Goal: Subscribe to service/newsletter

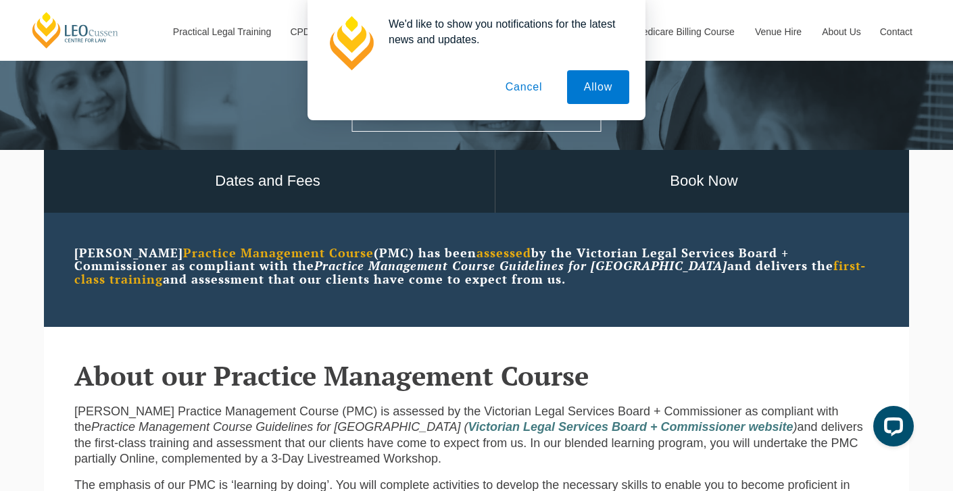
click at [537, 89] on button "Cancel" at bounding box center [524, 87] width 71 height 34
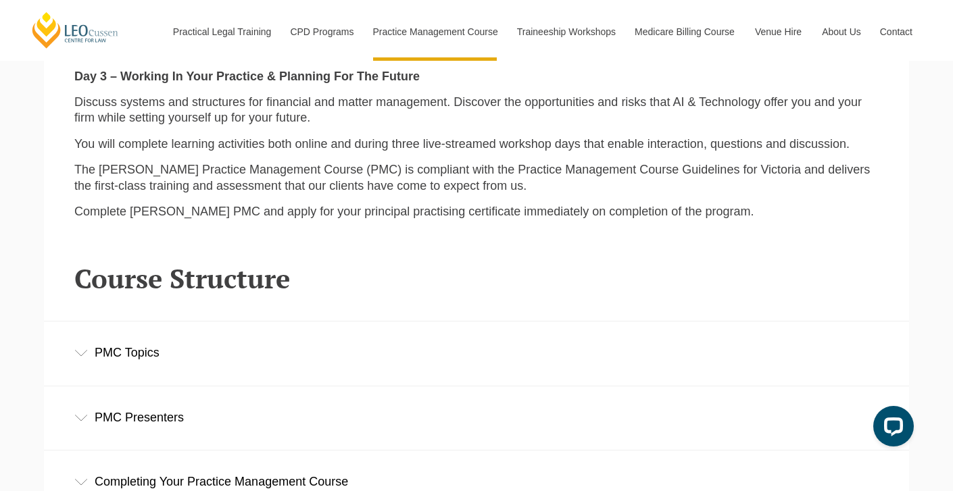
scroll to position [1637, 0]
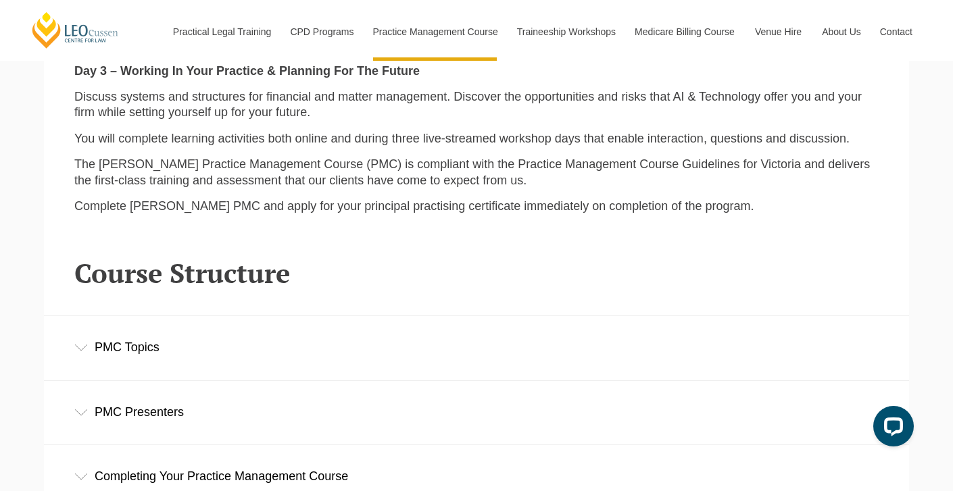
click at [400, 333] on div "PMC Topics" at bounding box center [476, 347] width 865 height 63
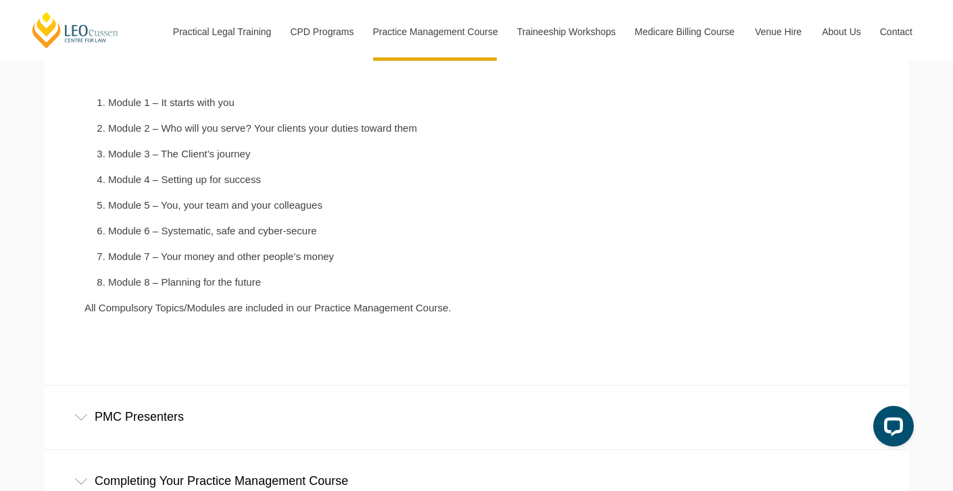
scroll to position [2054, 0]
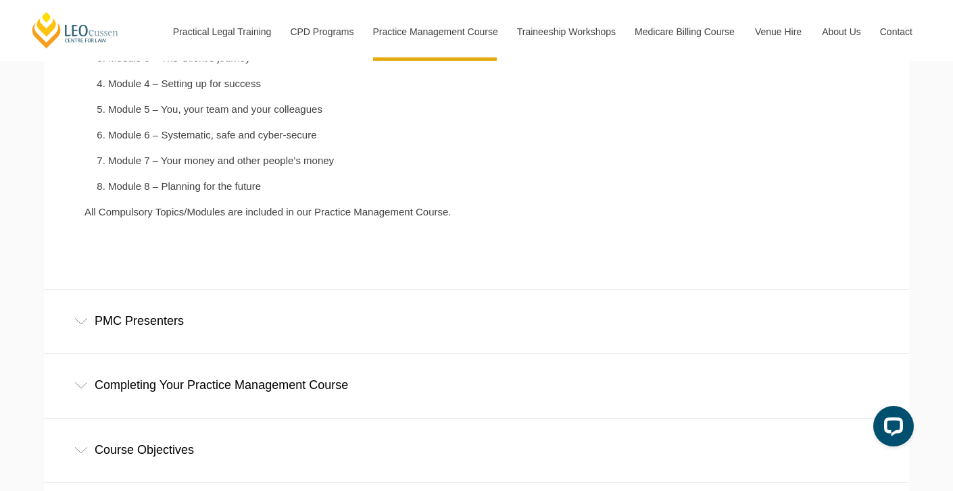
click at [400, 316] on div "PMC Presenters" at bounding box center [476, 321] width 865 height 63
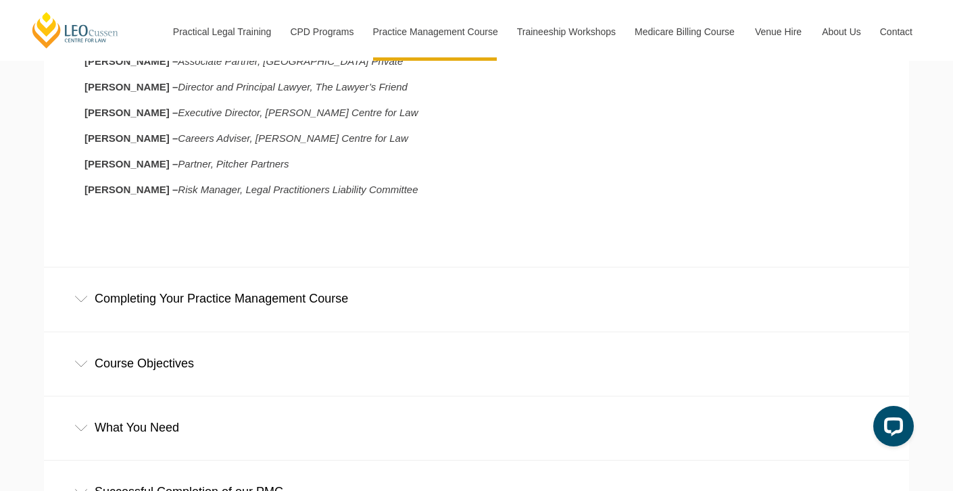
scroll to position [2438, 0]
click at [400, 282] on div "Completing Your Practice Management Course" at bounding box center [476, 300] width 865 height 63
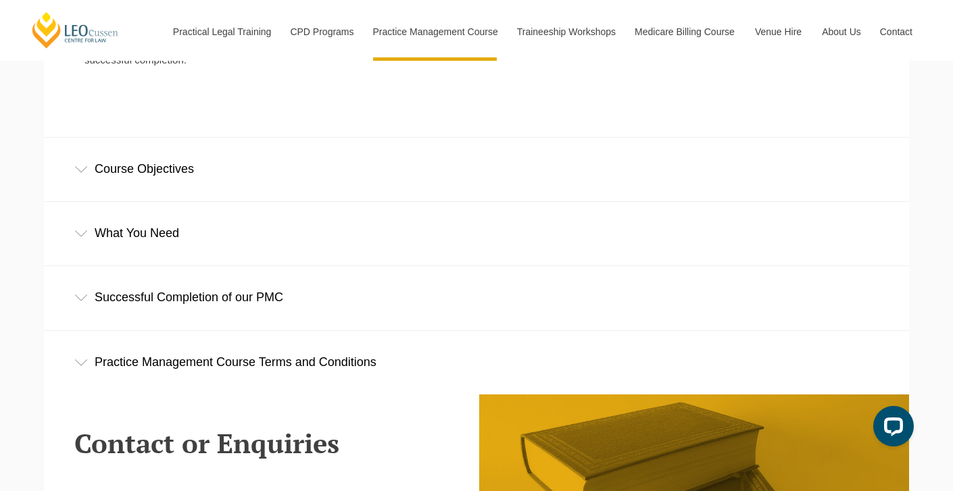
scroll to position [3236, 0]
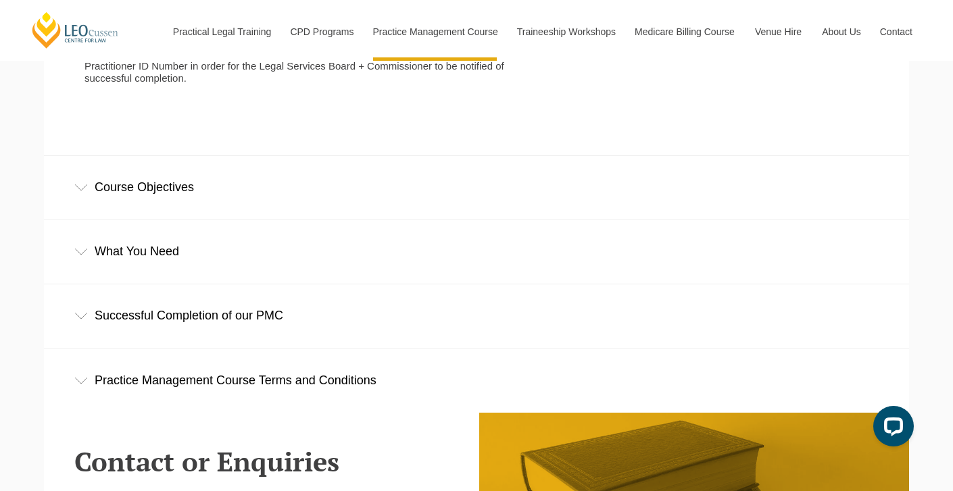
click at [397, 156] on div "Course Objectives" at bounding box center [476, 187] width 865 height 63
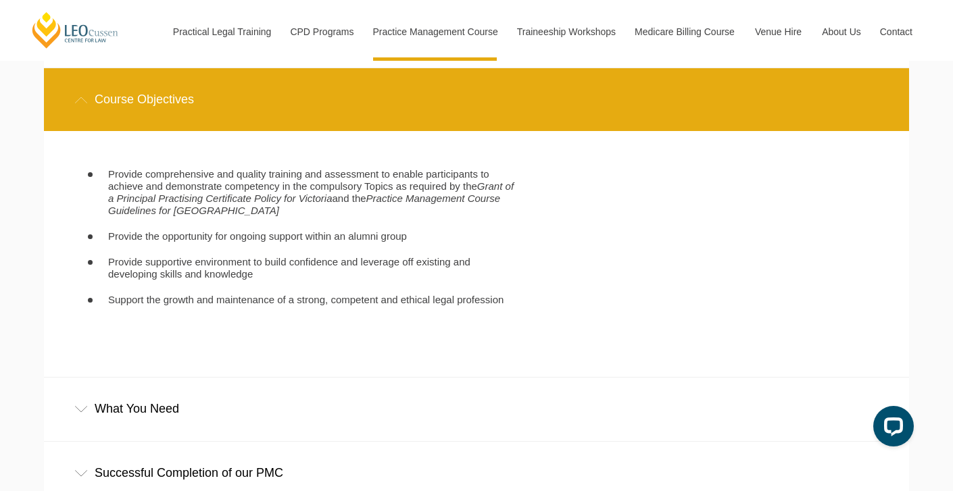
scroll to position [3325, 0]
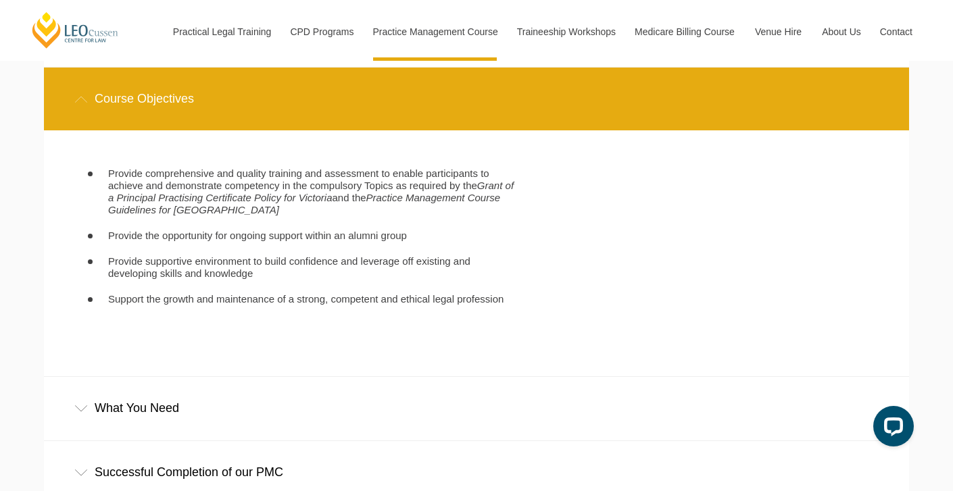
click at [356, 394] on div "What You Need" at bounding box center [476, 408] width 865 height 63
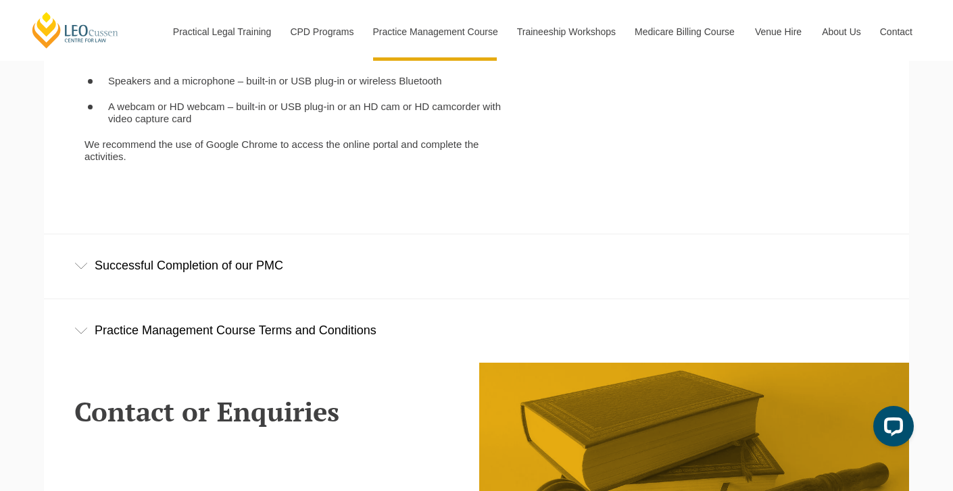
scroll to position [3852, 0]
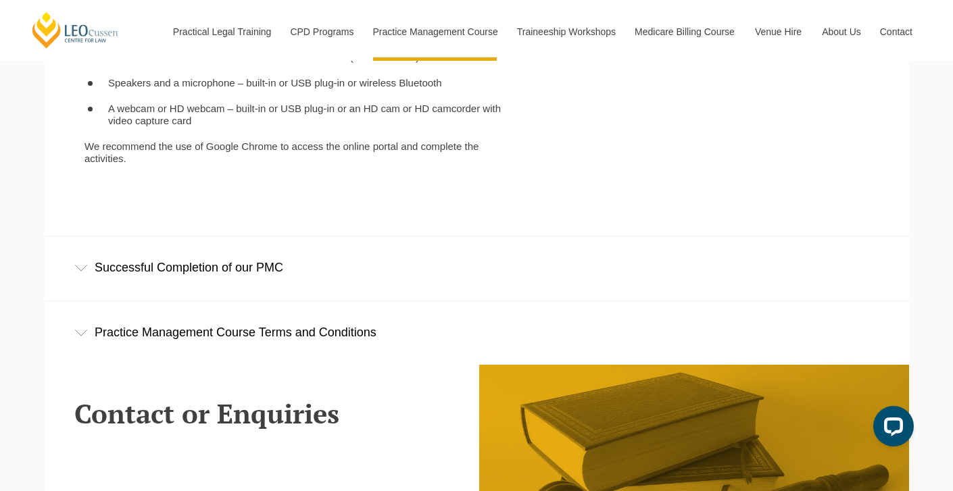
click at [357, 243] on div "Successful Completion of our PMC" at bounding box center [476, 268] width 865 height 63
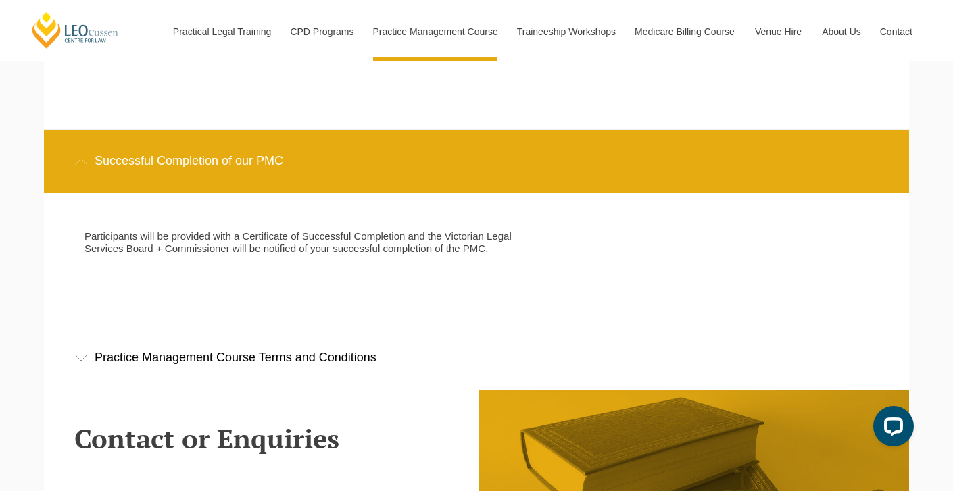
scroll to position [3959, 0]
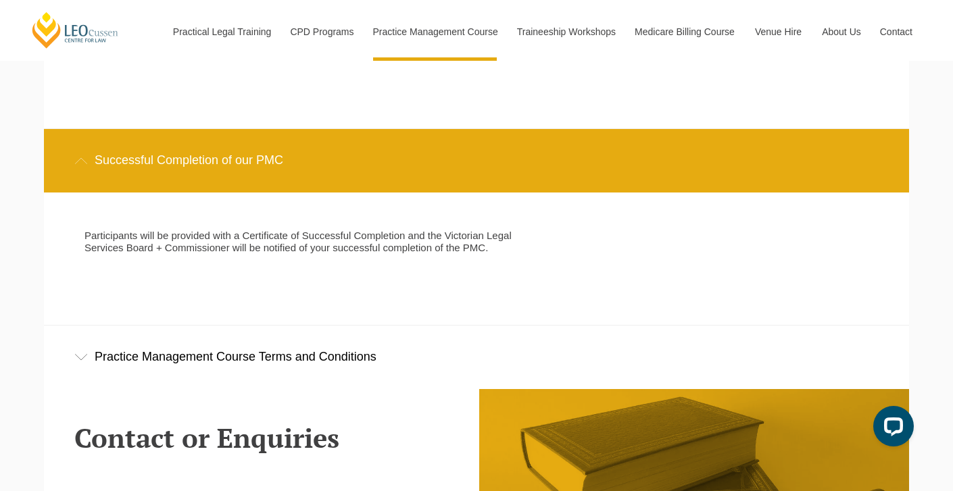
click at [315, 326] on div "Practice Management Course Terms and Conditions" at bounding box center [476, 357] width 865 height 63
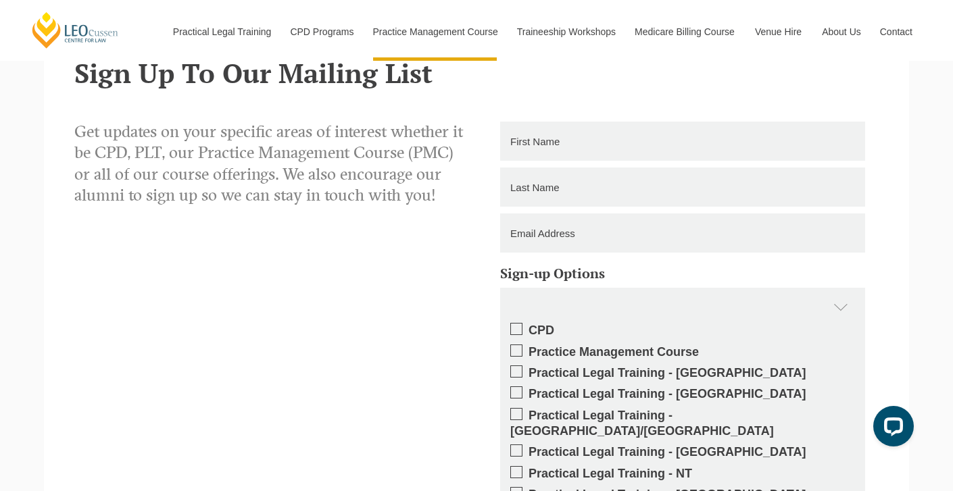
scroll to position [5322, 0]
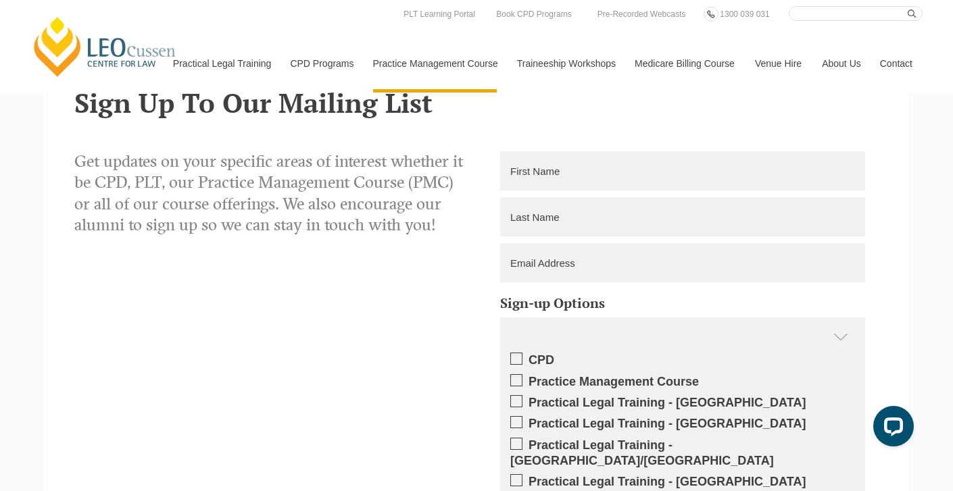
click at [556, 151] on input "text" at bounding box center [682, 170] width 365 height 39
type input "[DEMOGRAPHIC_DATA]"
type input "Kumarawansa"
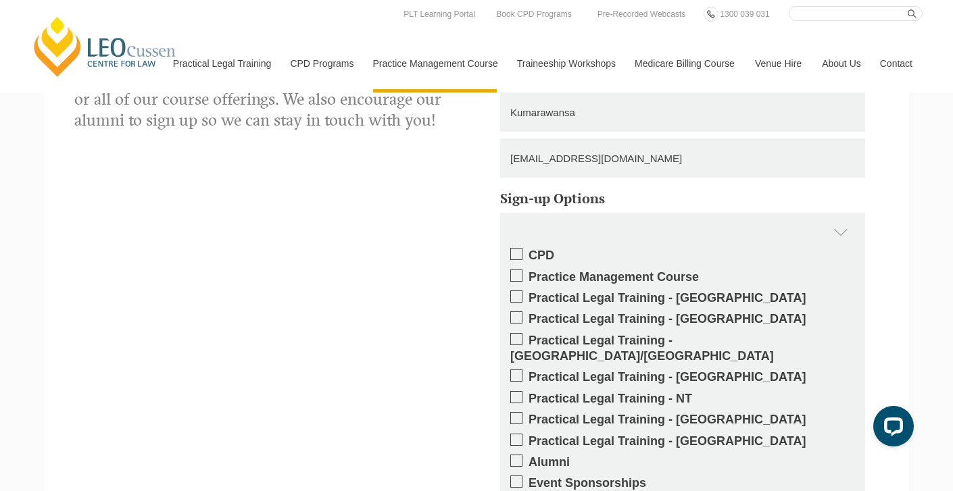
scroll to position [5414, 0]
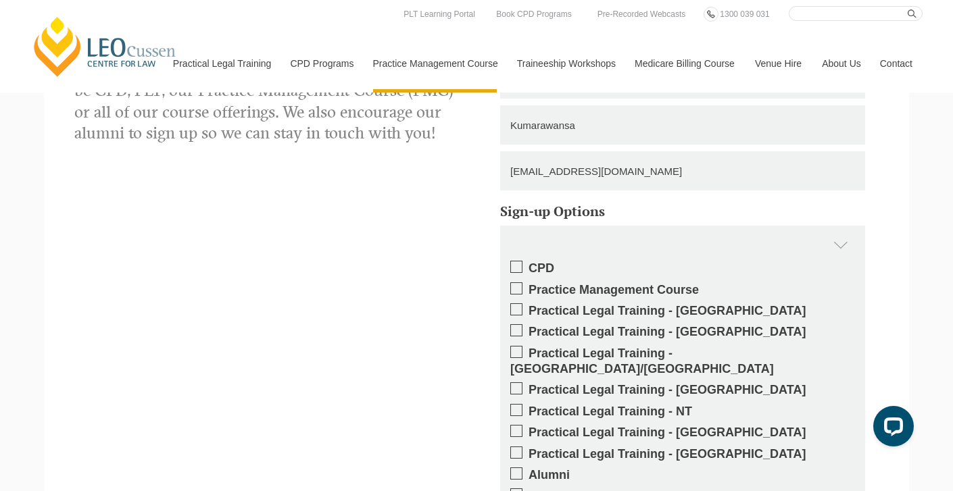
type input "[EMAIL_ADDRESS][DOMAIN_NAME]"
click at [520, 283] on span at bounding box center [516, 289] width 12 height 12
click at [529, 285] on input "Practice Management Course" at bounding box center [529, 285] width 0 height 0
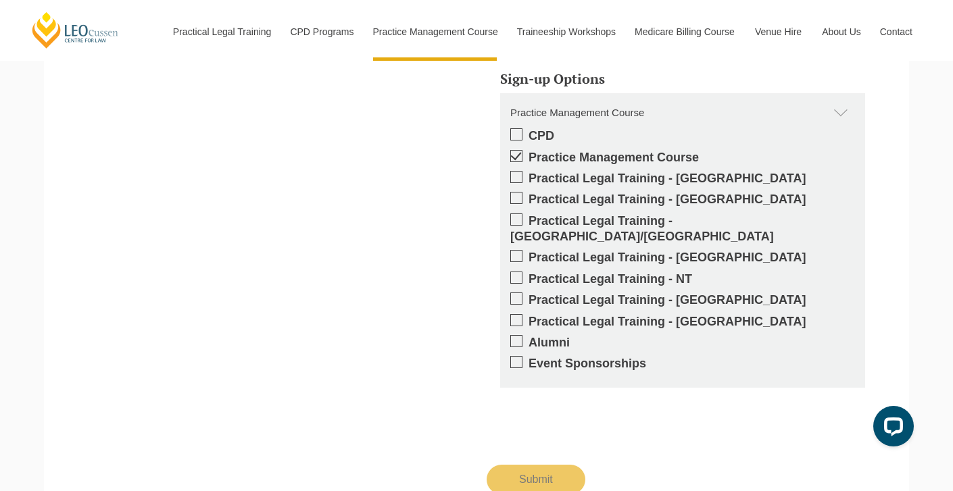
scroll to position [5552, 0]
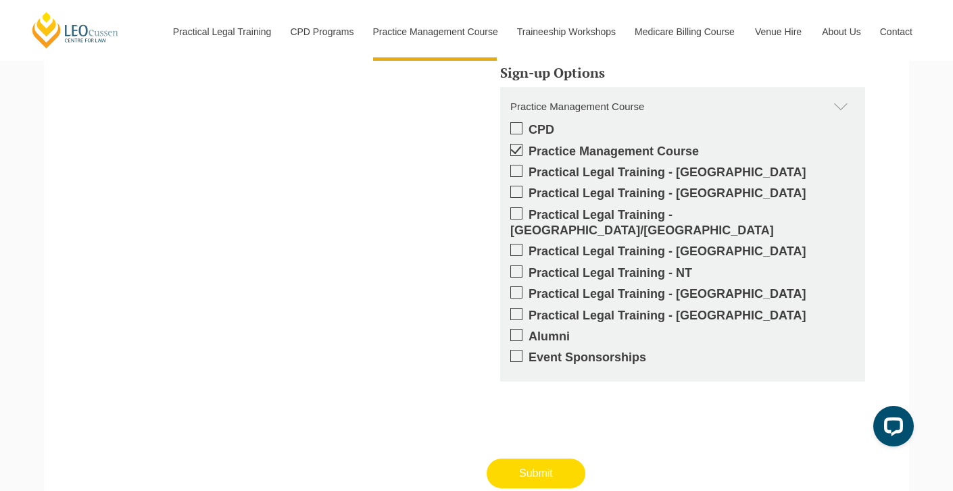
click at [519, 459] on input "Submit" at bounding box center [536, 474] width 99 height 30
type input "Submitting"
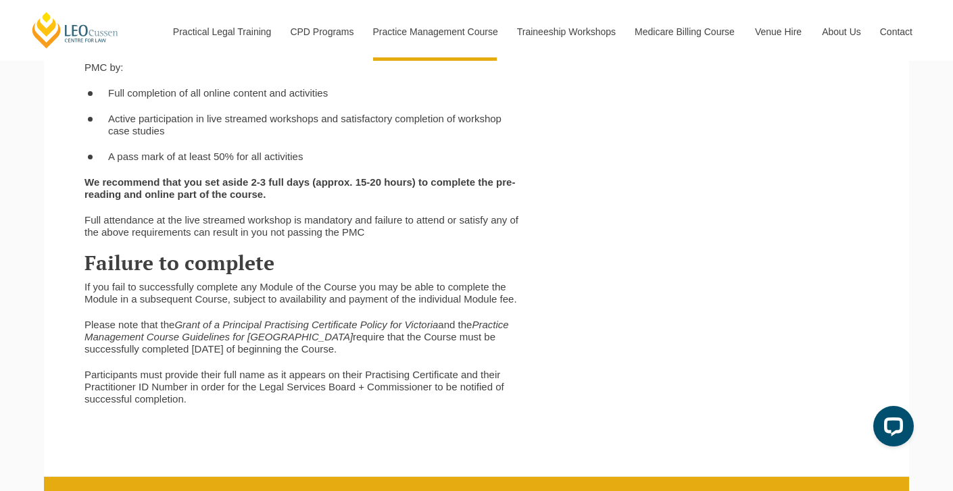
scroll to position [2916, 0]
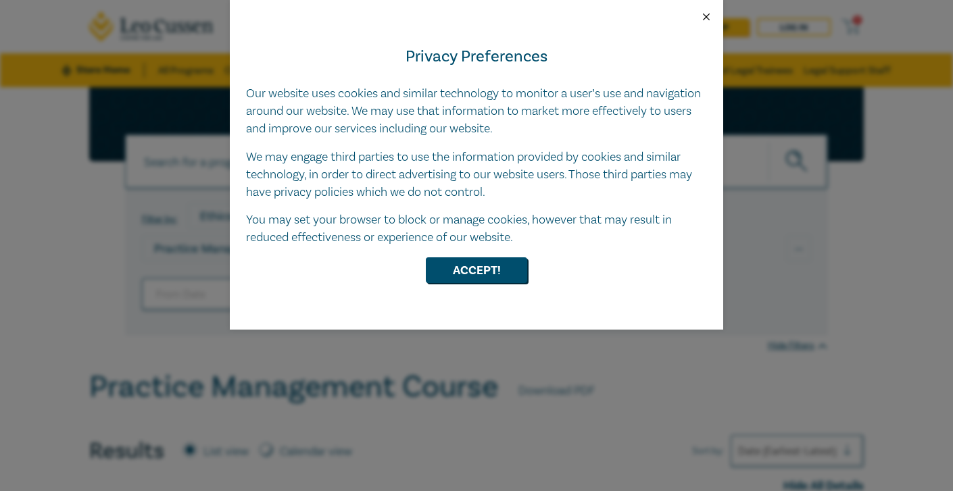
click at [710, 18] on button "Close" at bounding box center [706, 17] width 12 height 12
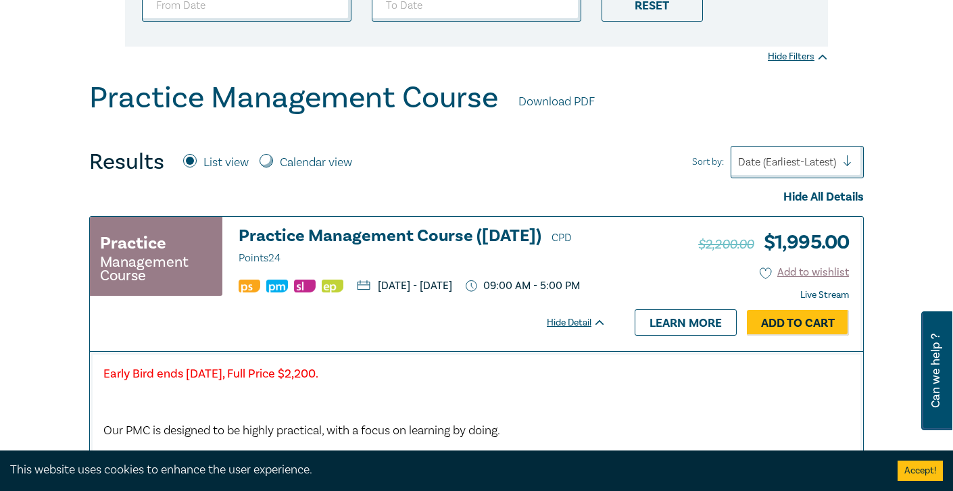
scroll to position [293, 0]
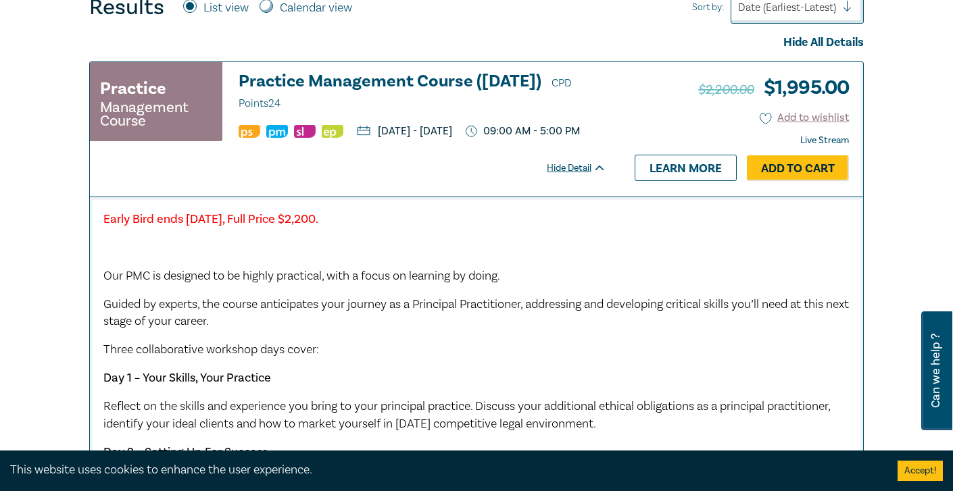
scroll to position [564, 0]
